Goal: Task Accomplishment & Management: Manage account settings

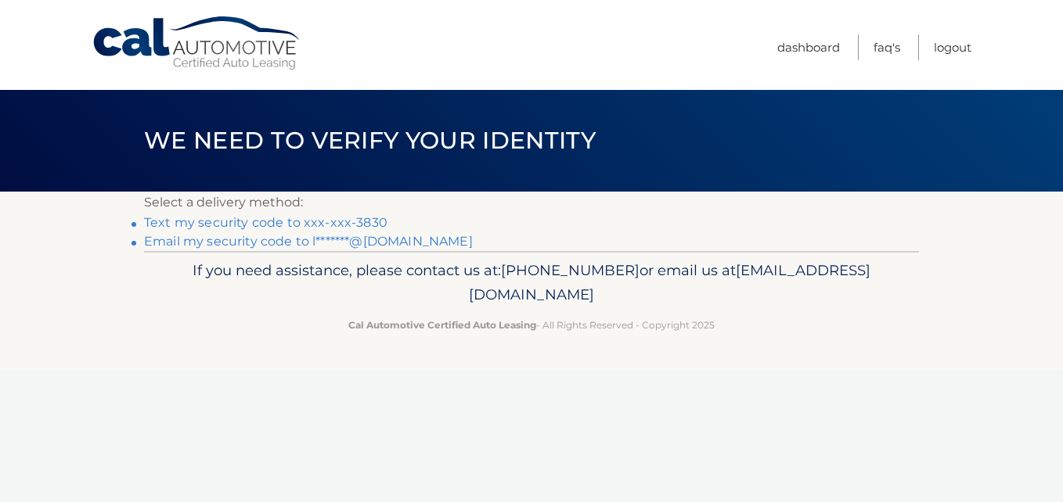
click at [283, 225] on link "Text my security code to xxx-xxx-3830" at bounding box center [265, 222] width 243 height 15
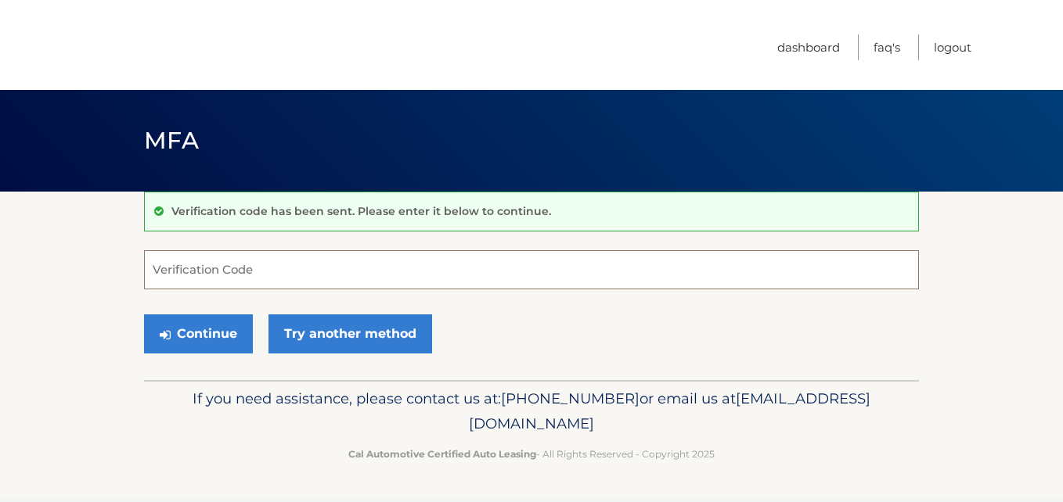
click at [289, 268] on input "Verification Code" at bounding box center [531, 269] width 775 height 39
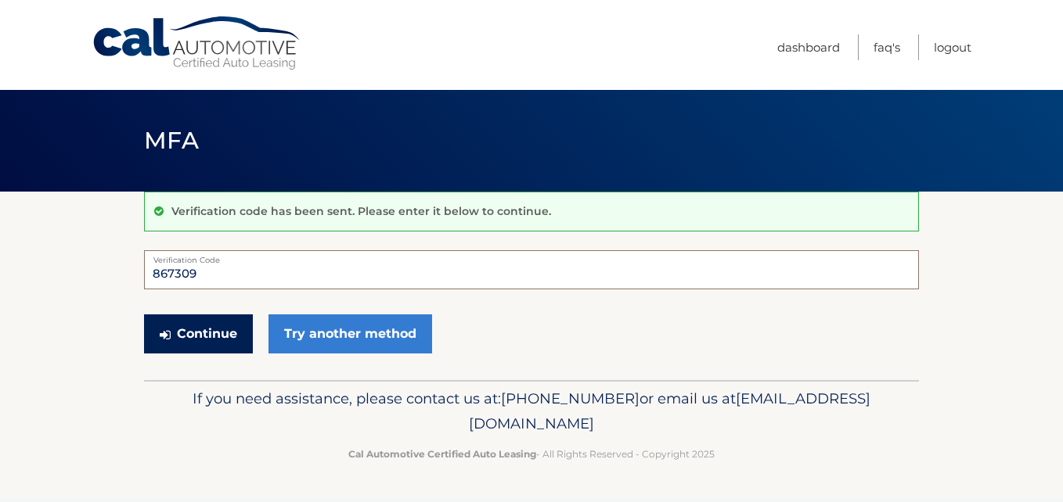
type input "867309"
click at [199, 333] on button "Continue" at bounding box center [198, 334] width 109 height 39
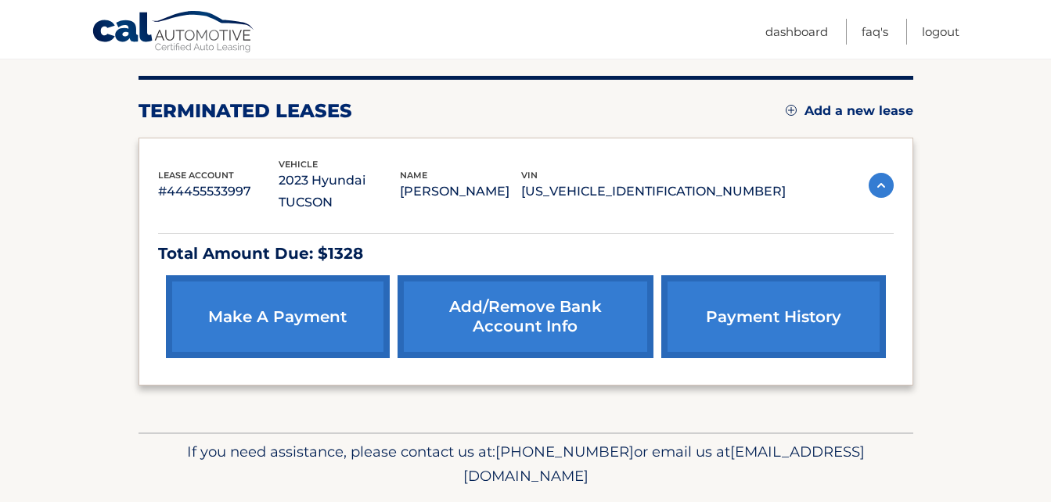
scroll to position [214, 0]
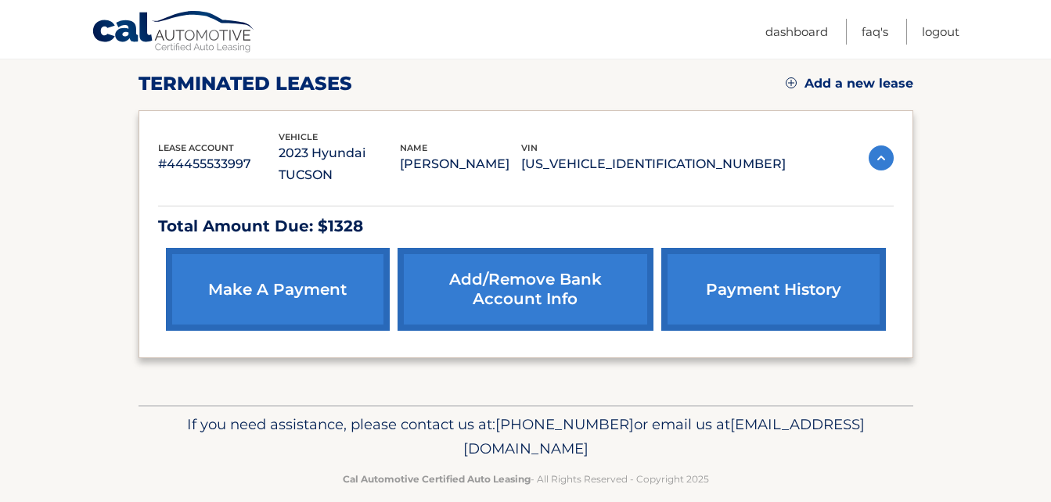
click at [252, 248] on link "make a payment" at bounding box center [278, 289] width 224 height 83
click at [531, 268] on link "Add/Remove bank account info" at bounding box center [526, 289] width 256 height 83
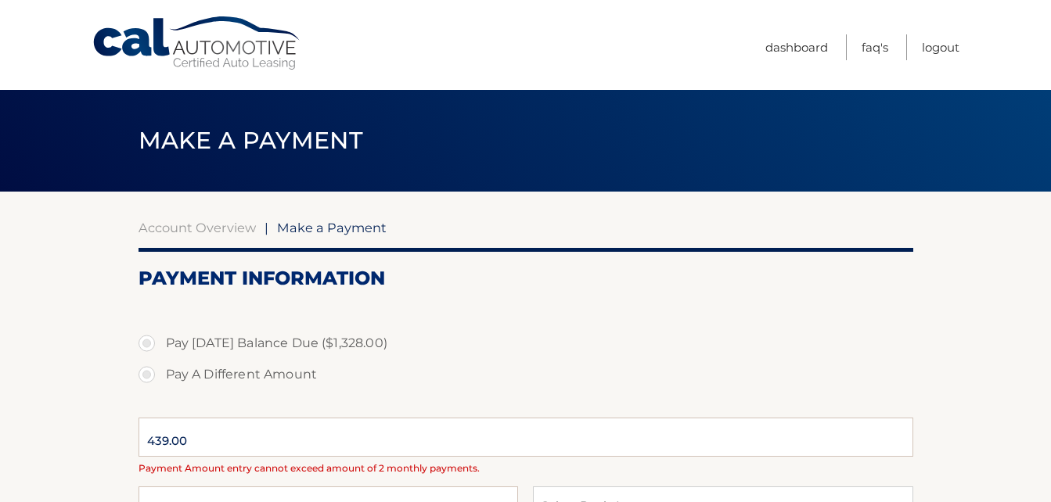
select select "Yzc4MjVlMDgtNGQ0YS00ZDUwLWI3OTctY2NiYTY4M2FkNDAx"
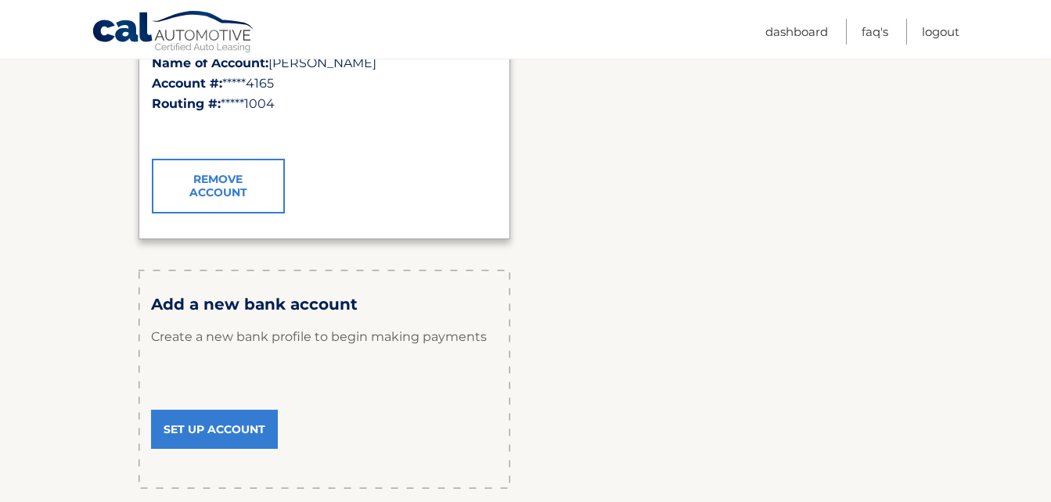
scroll to position [391, 0]
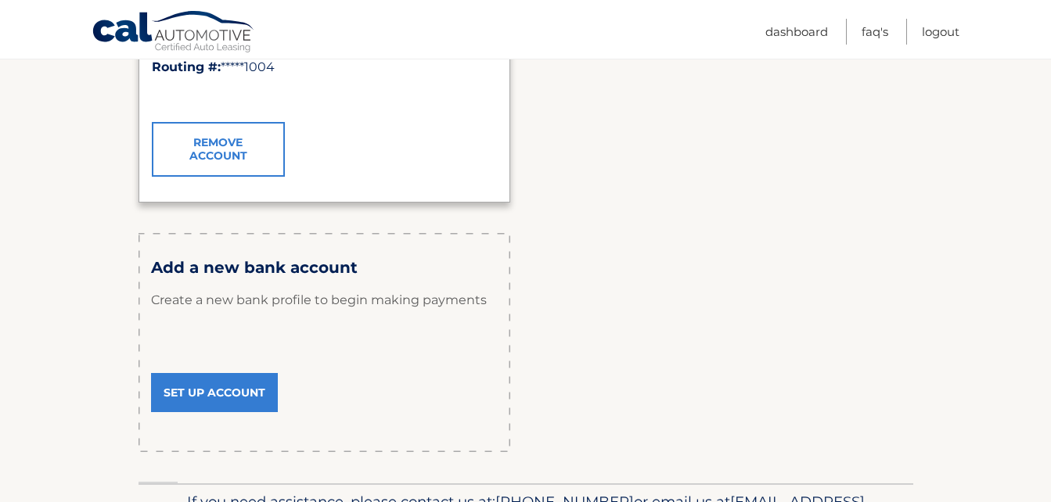
click at [188, 388] on link "Set Up Account" at bounding box center [214, 392] width 127 height 39
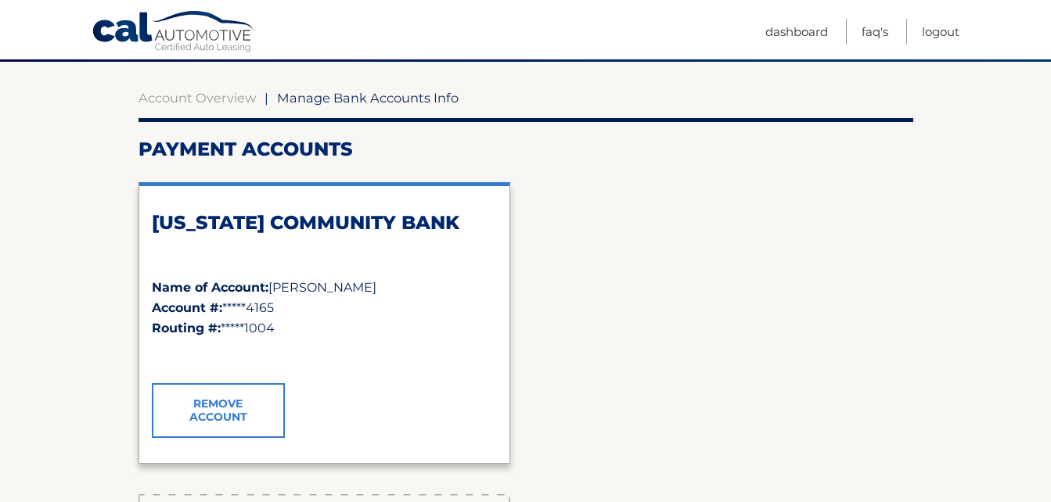
scroll to position [78, 0]
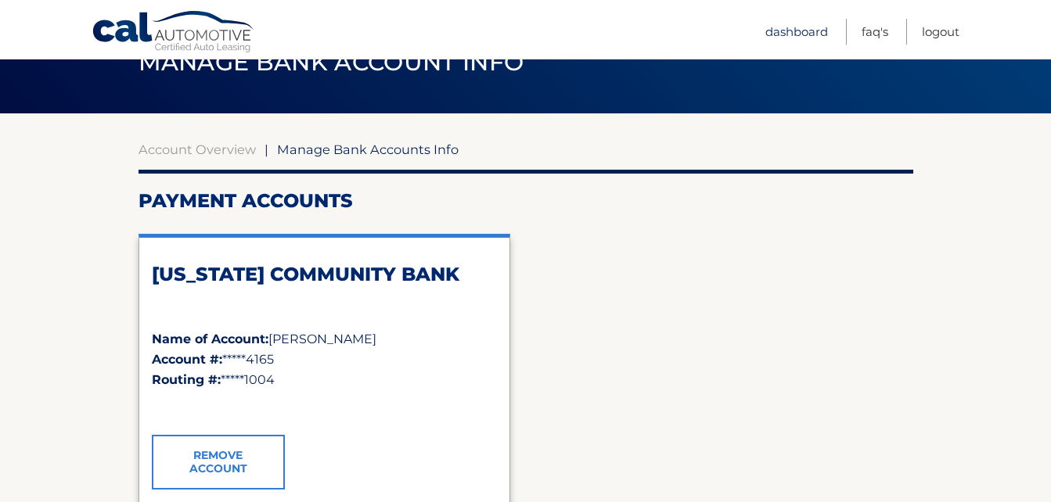
click at [794, 31] on link "Dashboard" at bounding box center [796, 32] width 63 height 26
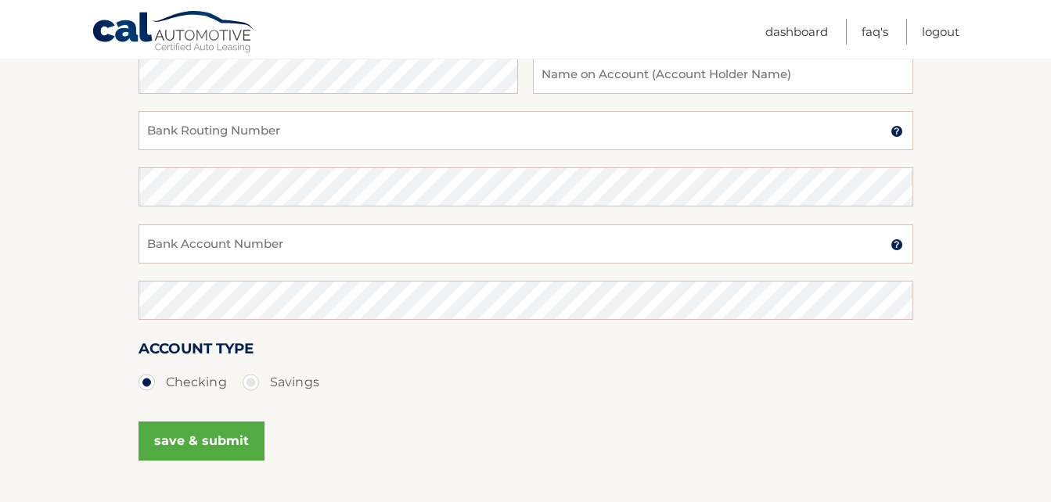
scroll to position [313, 0]
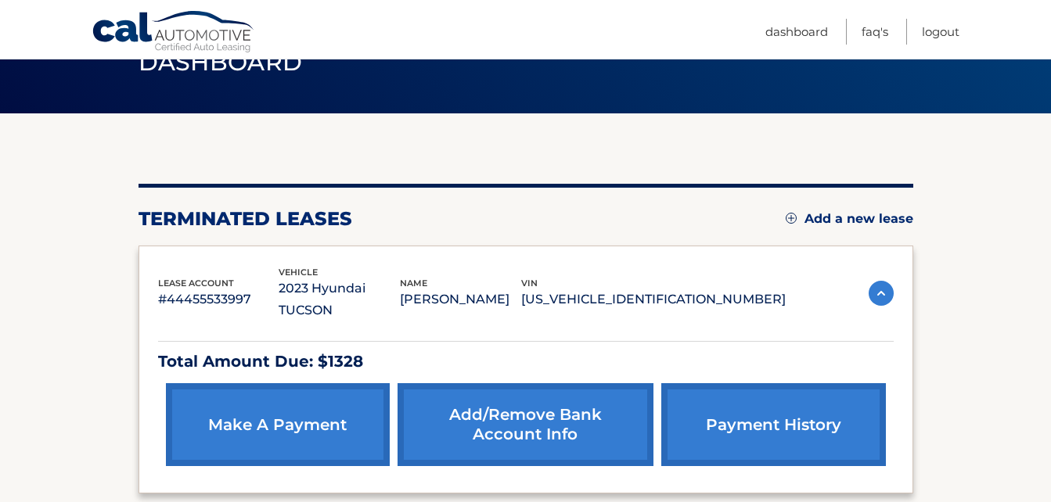
scroll to position [157, 0]
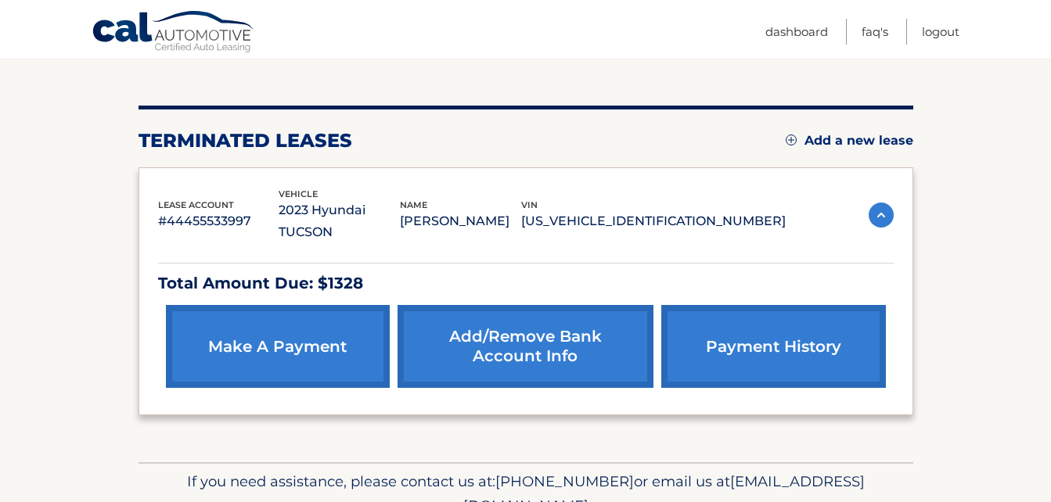
click at [772, 350] on link "payment history" at bounding box center [773, 346] width 224 height 83
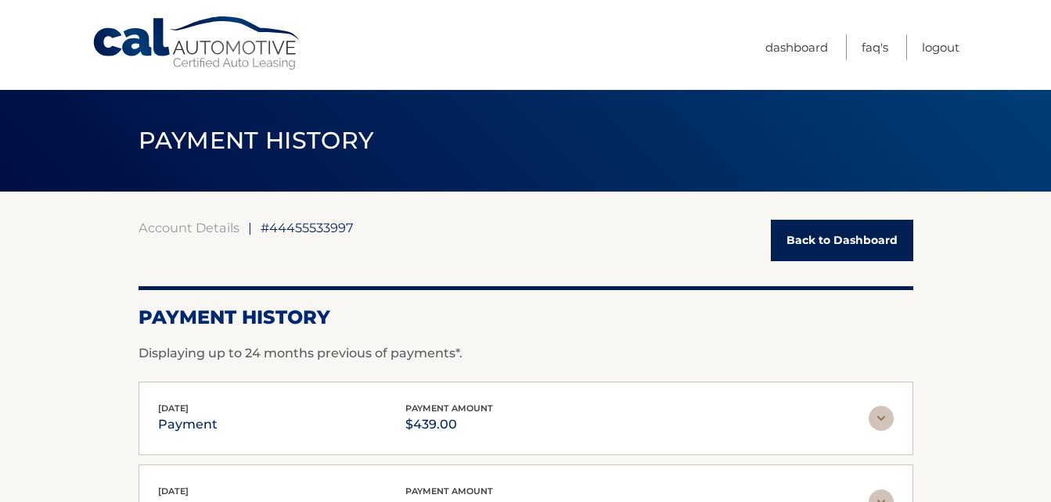
click at [856, 236] on link "Back to Dashboard" at bounding box center [842, 240] width 142 height 41
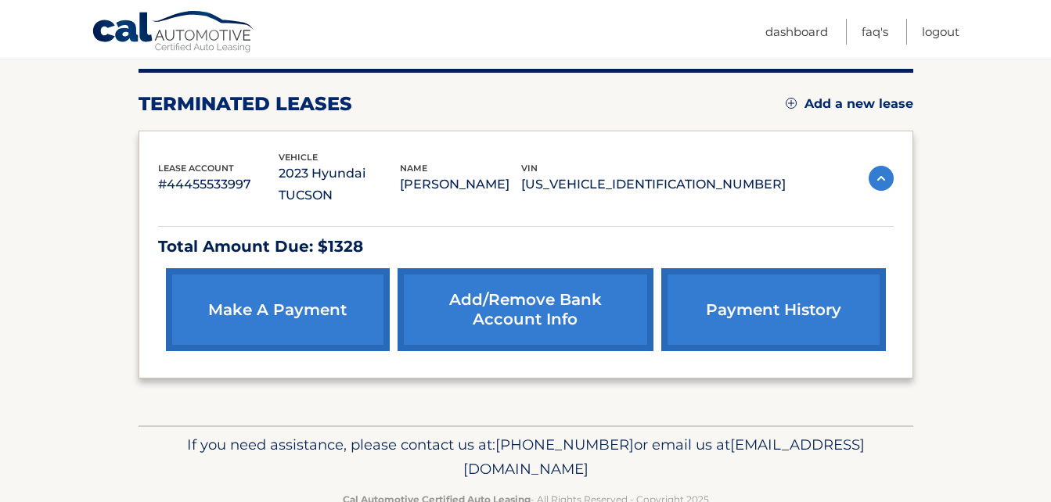
scroll to position [214, 0]
